Goal: Consume media (video, audio): Consume media (video, audio)

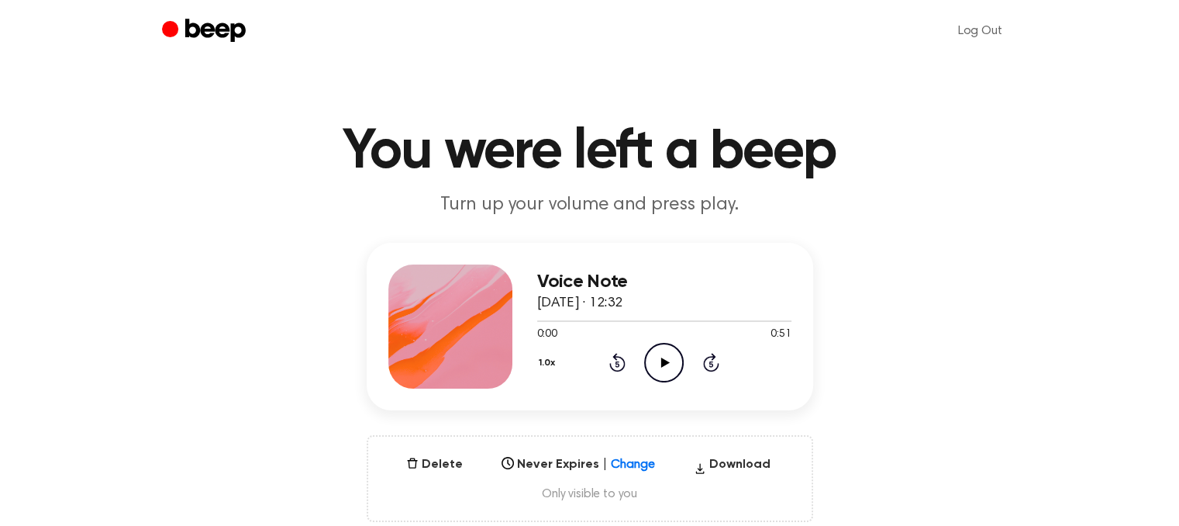
click at [664, 357] on icon "Play Audio" at bounding box center [664, 363] width 40 height 40
click at [612, 365] on icon "Rewind 5 seconds" at bounding box center [617, 362] width 17 height 20
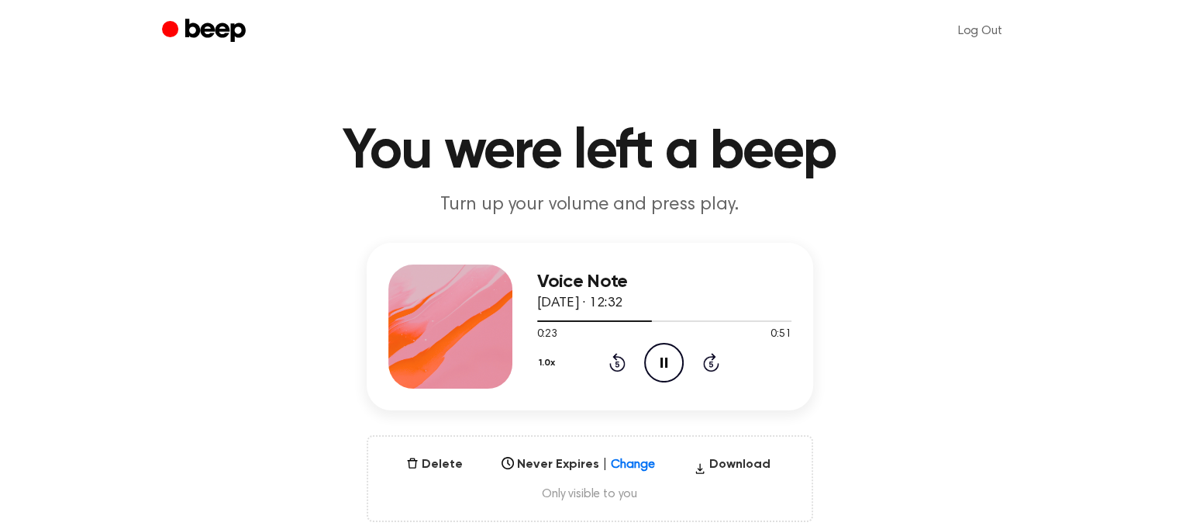
click at [612, 364] on icon "Rewind 5 seconds" at bounding box center [617, 362] width 17 height 20
click at [613, 364] on icon "Rewind 5 seconds" at bounding box center [617, 362] width 17 height 20
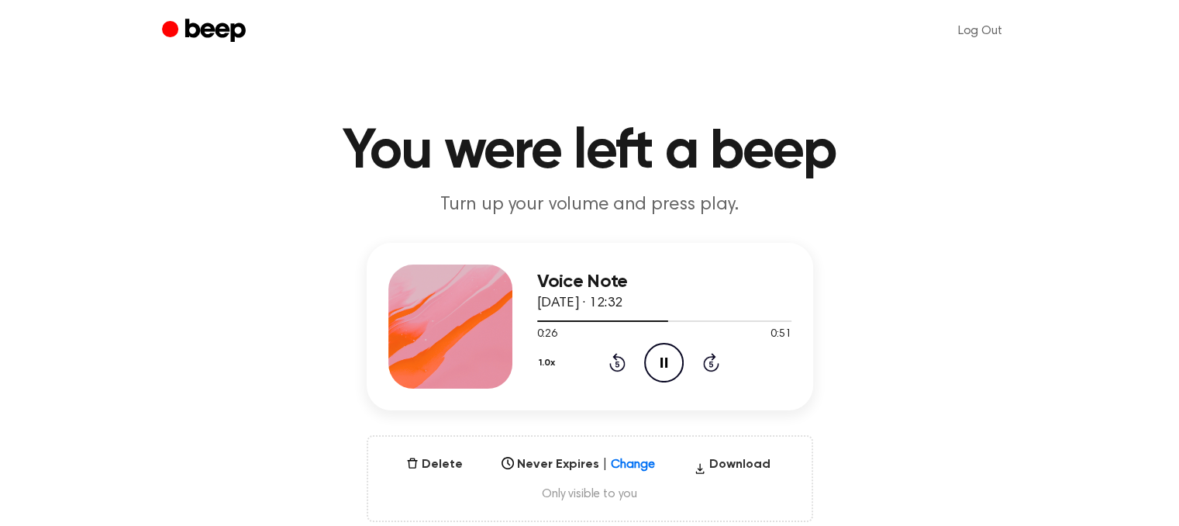
click at [612, 364] on icon "Rewind 5 seconds" at bounding box center [617, 362] width 17 height 20
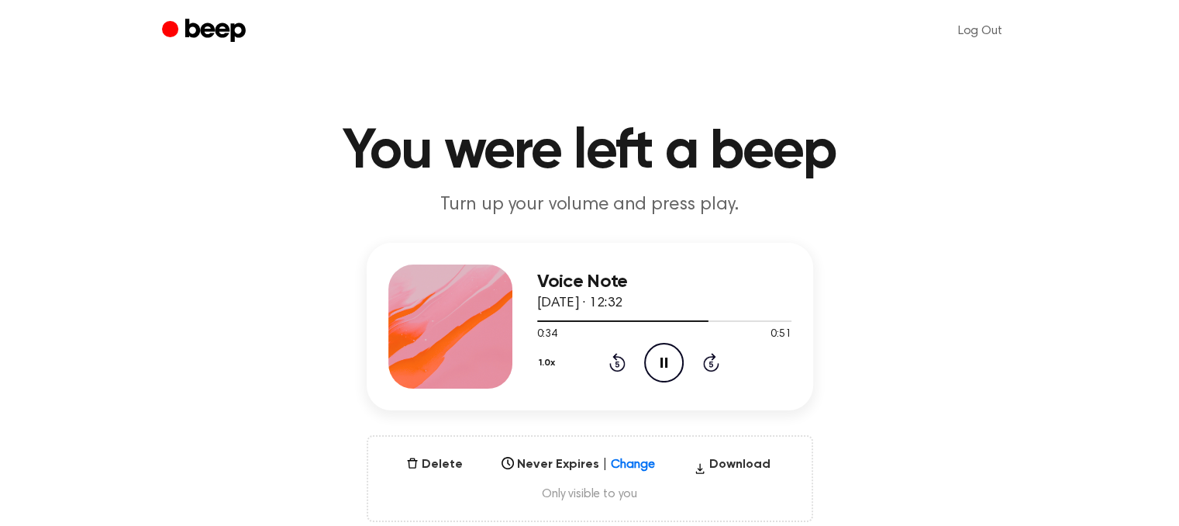
click at [612, 364] on icon "Rewind 5 seconds" at bounding box center [617, 362] width 17 height 20
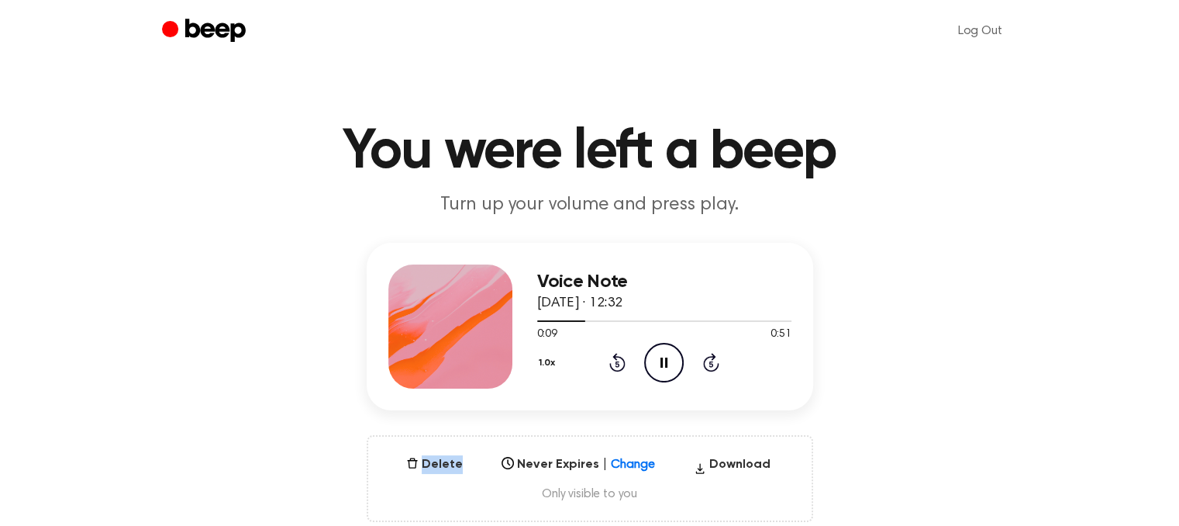
click at [612, 364] on icon "Rewind 5 seconds" at bounding box center [617, 362] width 17 height 20
click at [612, 365] on icon "Rewind 5 seconds" at bounding box center [617, 362] width 17 height 20
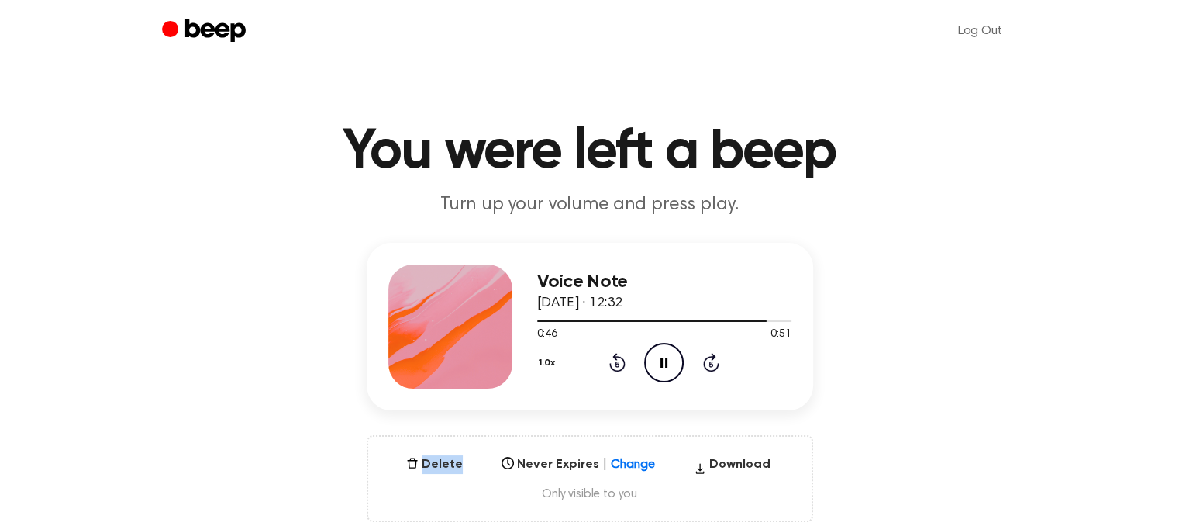
click at [612, 365] on icon "Rewind 5 seconds" at bounding box center [617, 362] width 17 height 20
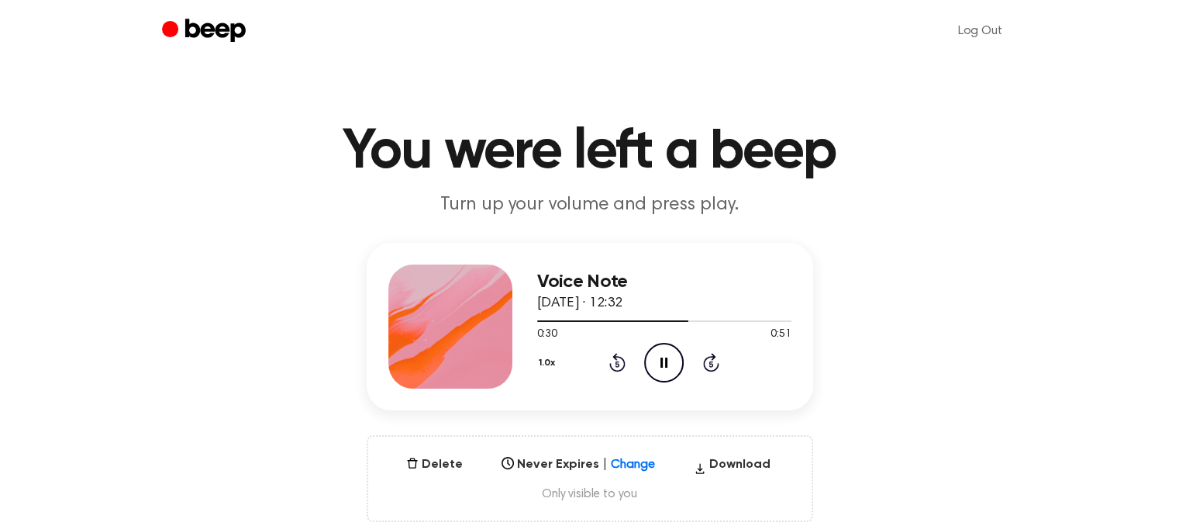
click at [612, 366] on icon "Rewind 5 seconds" at bounding box center [617, 362] width 17 height 20
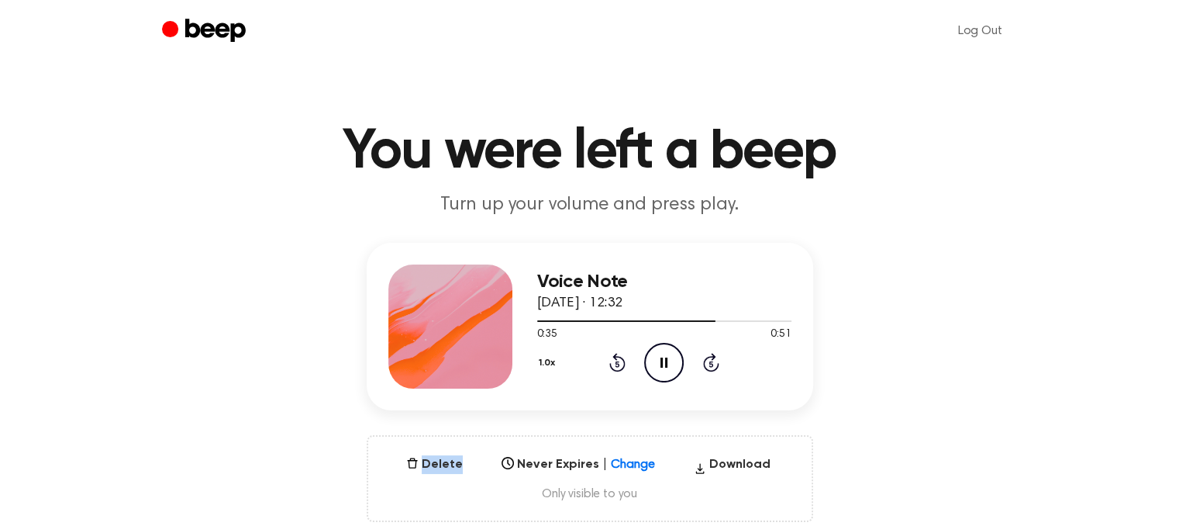
click at [612, 366] on icon "Rewind 5 seconds" at bounding box center [617, 362] width 17 height 20
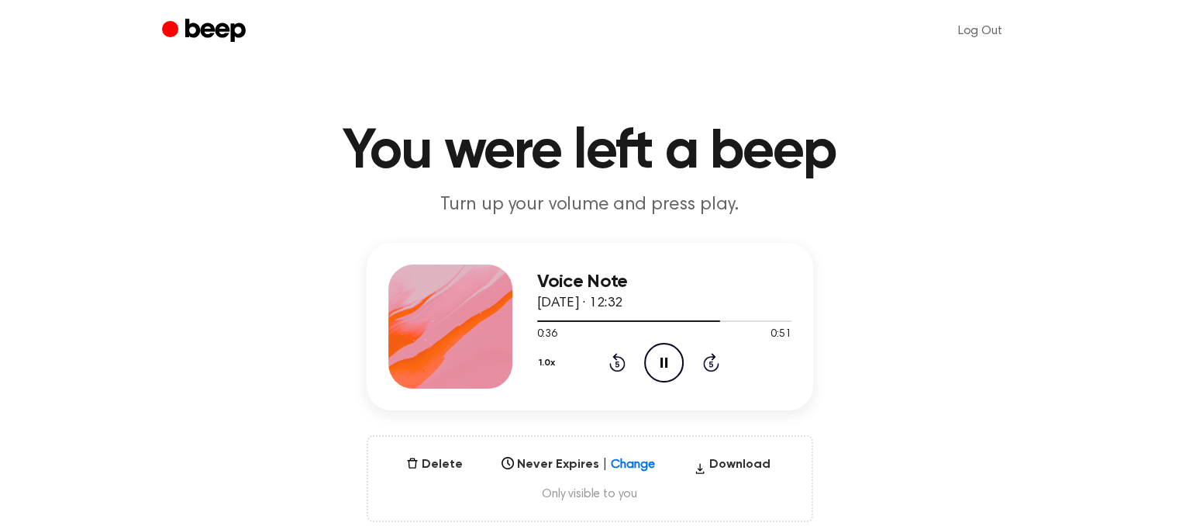
click at [612, 367] on icon "Rewind 5 seconds" at bounding box center [617, 362] width 17 height 20
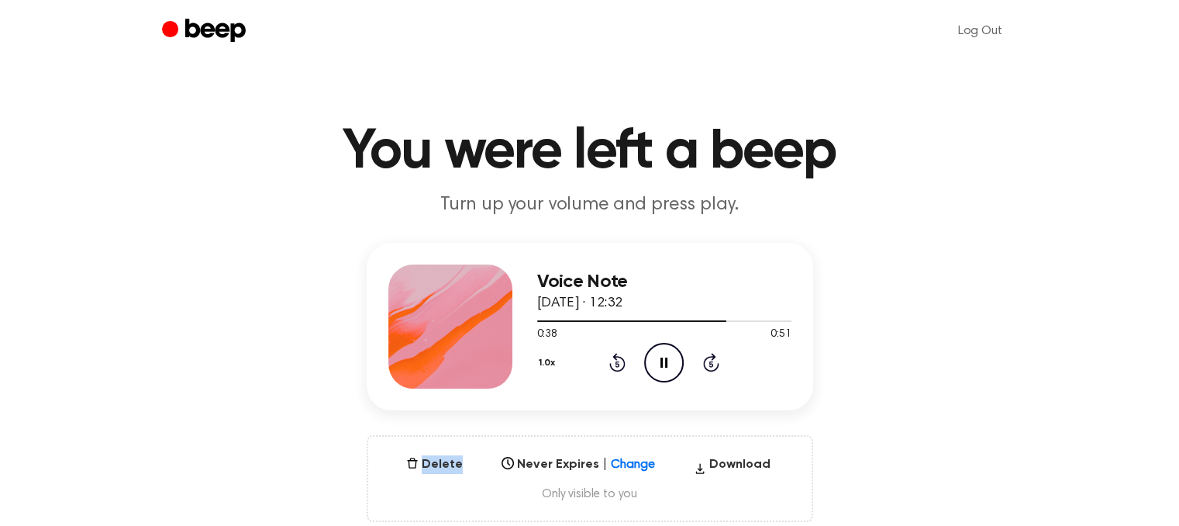
click at [612, 367] on icon "Rewind 5 seconds" at bounding box center [617, 362] width 17 height 20
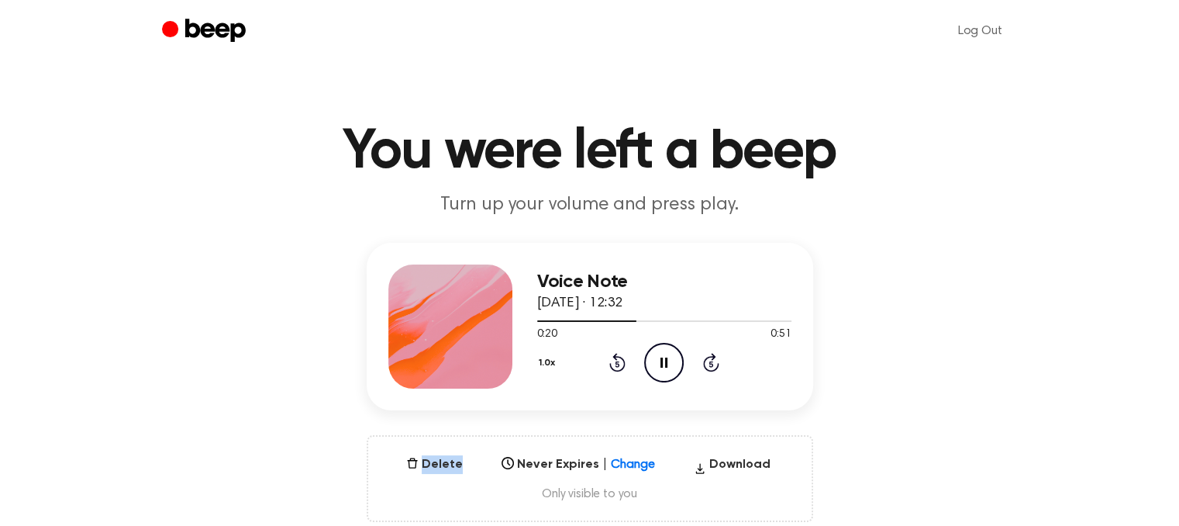
click at [612, 367] on icon "Rewind 5 seconds" at bounding box center [617, 362] width 17 height 20
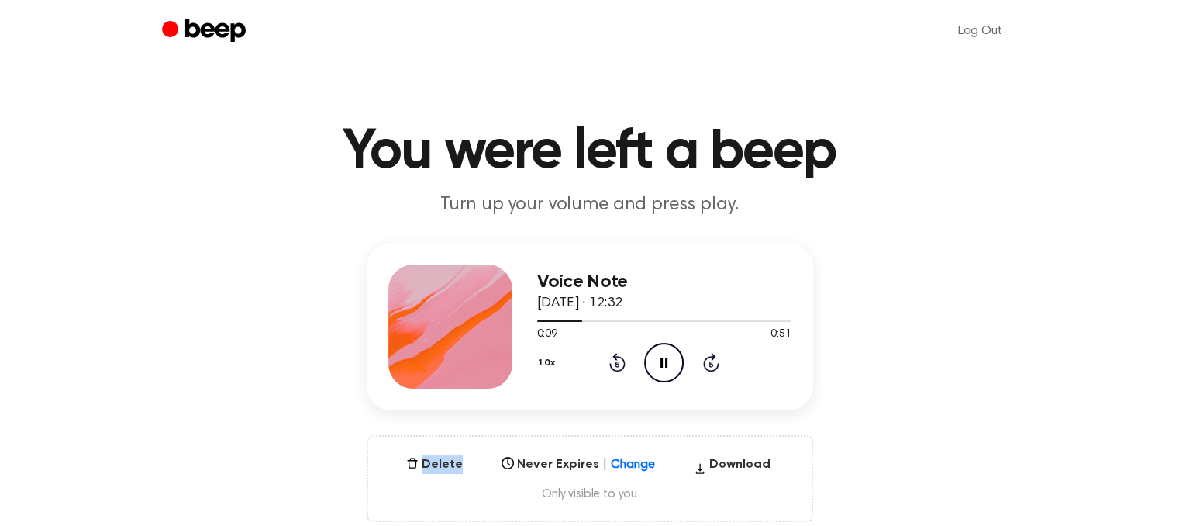
click at [612, 367] on icon "Rewind 5 seconds" at bounding box center [617, 362] width 17 height 20
click at [611, 367] on icon at bounding box center [617, 362] width 16 height 19
click at [617, 370] on icon at bounding box center [617, 362] width 16 height 19
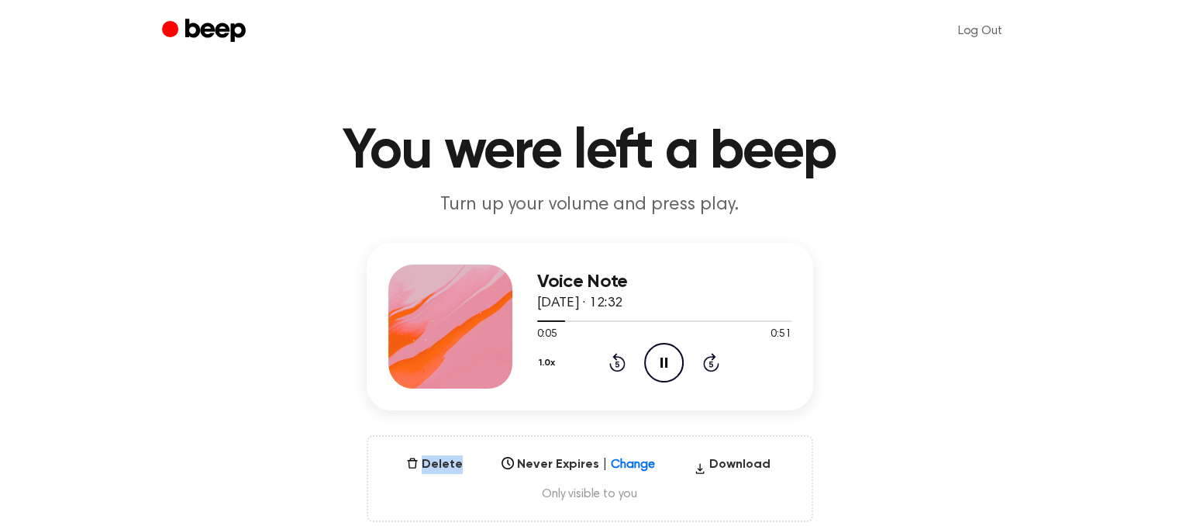
click at [617, 370] on icon at bounding box center [617, 362] width 16 height 19
click at [617, 371] on icon at bounding box center [617, 362] width 16 height 19
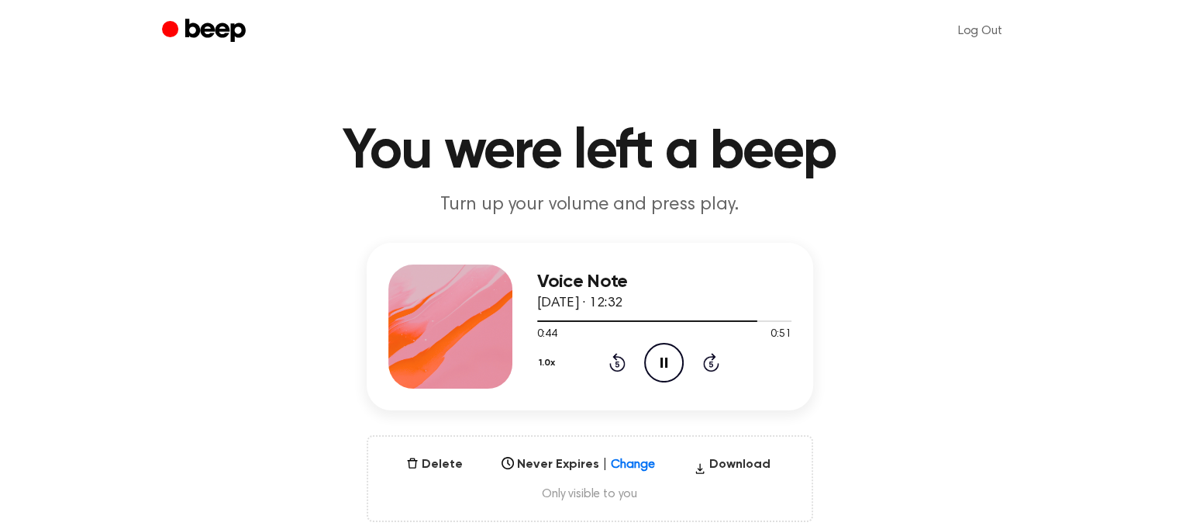
click at [617, 371] on icon at bounding box center [617, 362] width 16 height 19
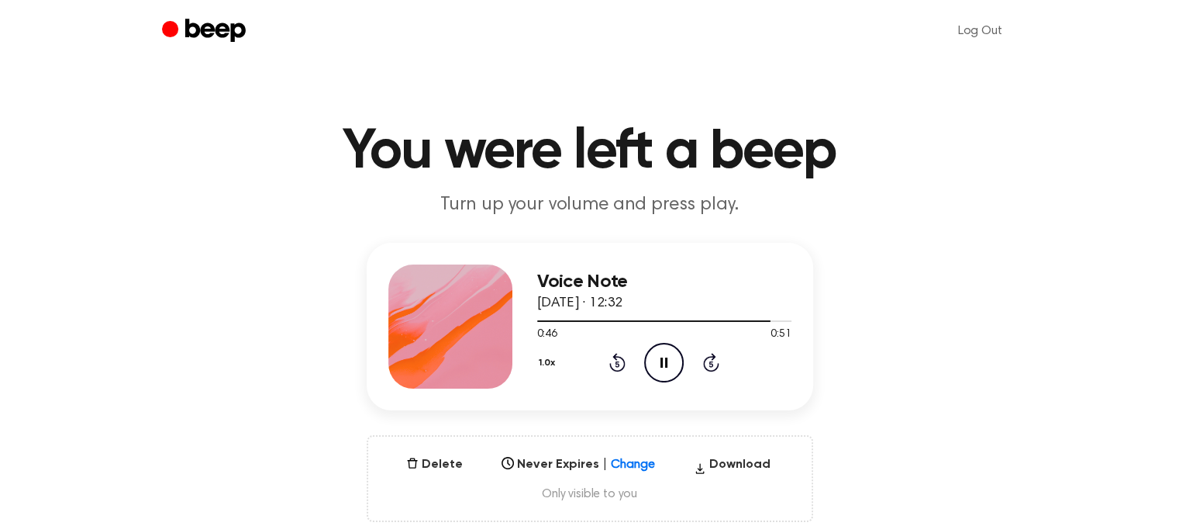
click at [617, 371] on icon at bounding box center [617, 362] width 16 height 19
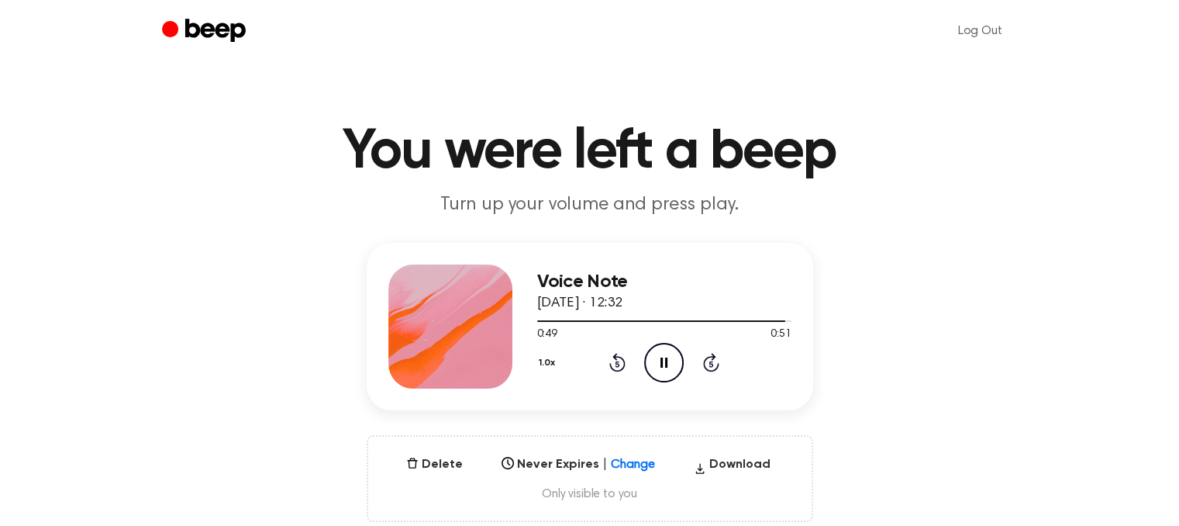
click at [617, 371] on icon at bounding box center [617, 362] width 16 height 19
click at [617, 371] on icon "Rewind 5 seconds" at bounding box center [617, 362] width 17 height 20
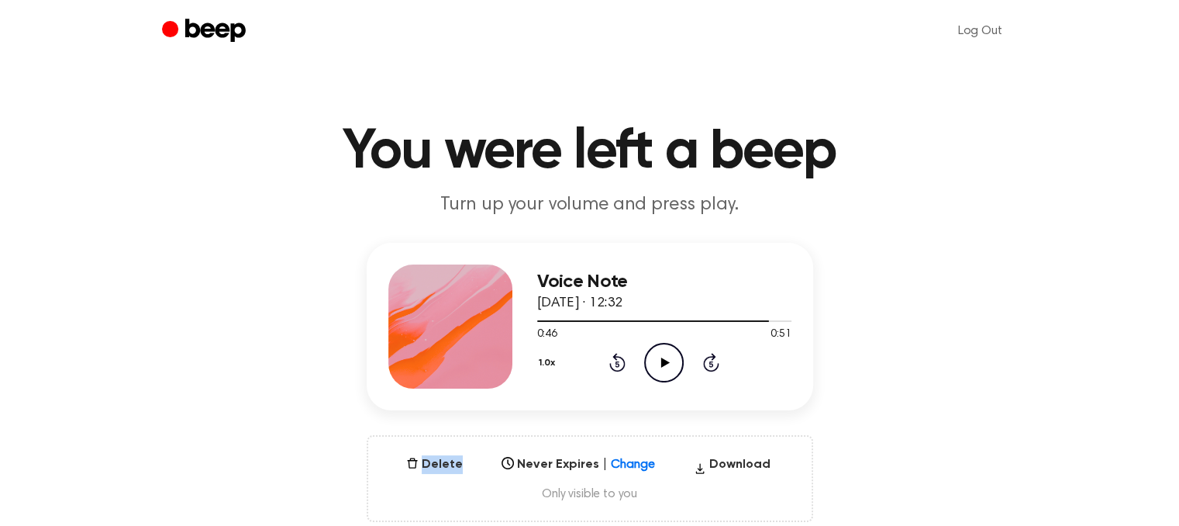
click at [617, 371] on icon "Rewind 5 seconds" at bounding box center [617, 362] width 17 height 20
click at [654, 355] on icon "Play Audio" at bounding box center [664, 363] width 40 height 40
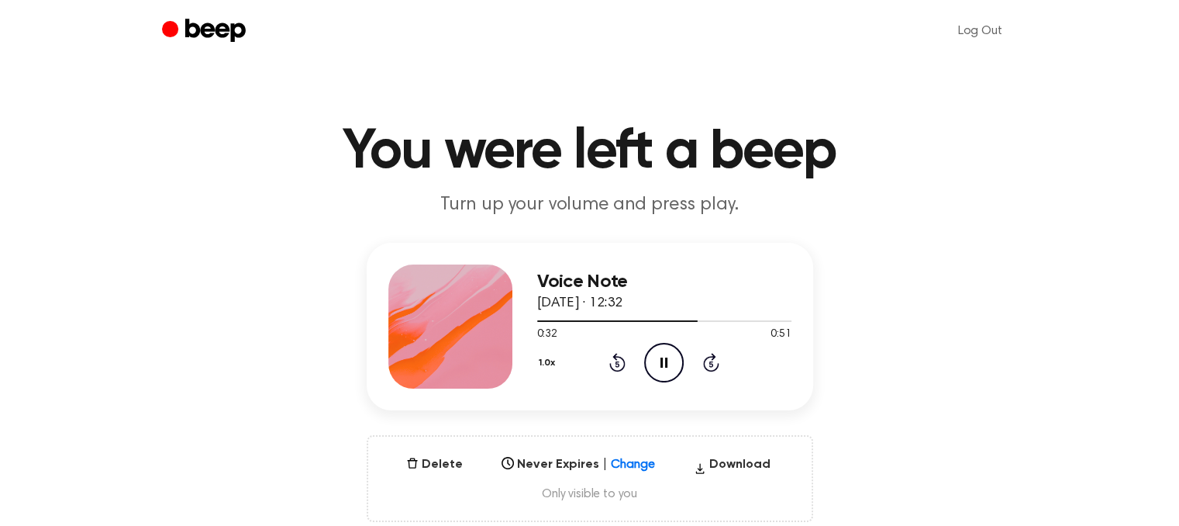
click at [611, 357] on icon "Rewind 5 seconds" at bounding box center [617, 362] width 17 height 20
click at [611, 356] on icon "Rewind 5 seconds" at bounding box center [617, 362] width 17 height 20
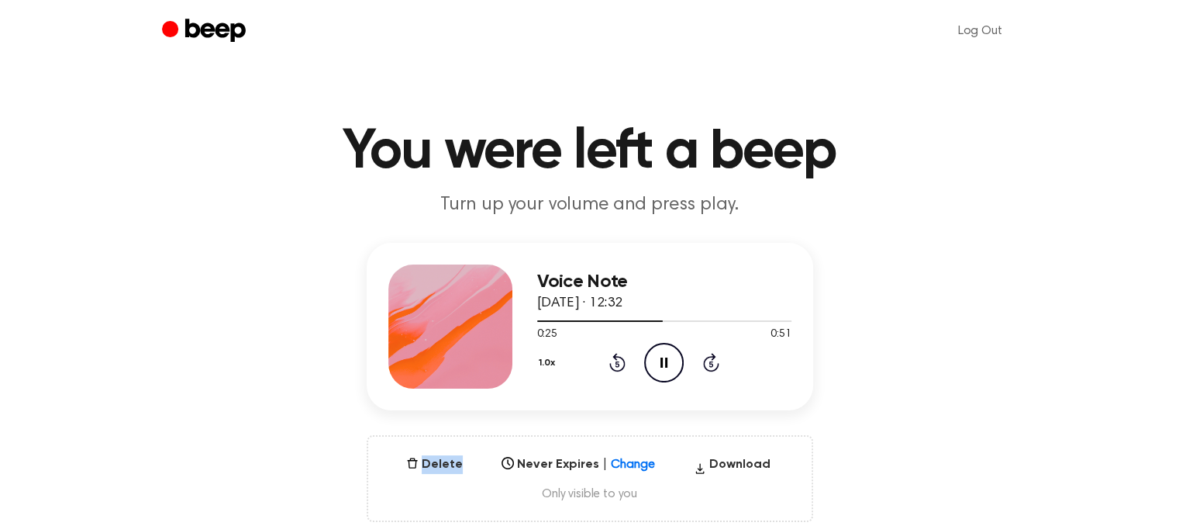
click at [611, 356] on icon "Rewind 5 seconds" at bounding box center [617, 362] width 17 height 20
